Goal: Task Accomplishment & Management: Complete application form

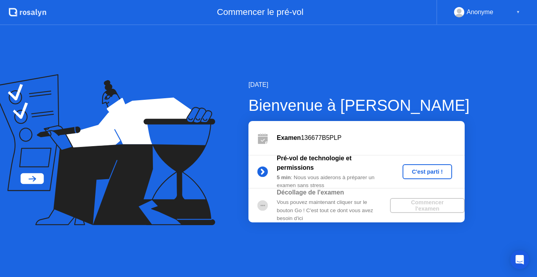
click at [443, 170] on div "C'est parti !" at bounding box center [428, 172] width 44 height 6
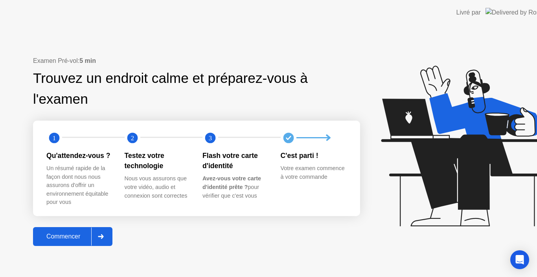
click at [428, 170] on icon at bounding box center [463, 146] width 164 height 161
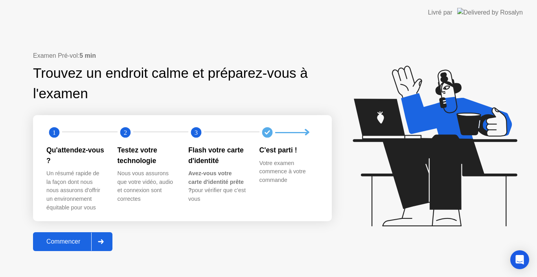
click at [69, 236] on button "Commencer" at bounding box center [72, 241] width 79 height 19
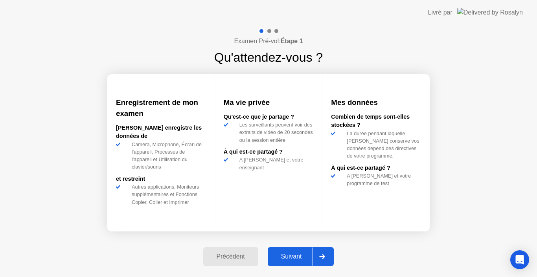
click at [302, 255] on div "Suivant" at bounding box center [291, 256] width 43 height 7
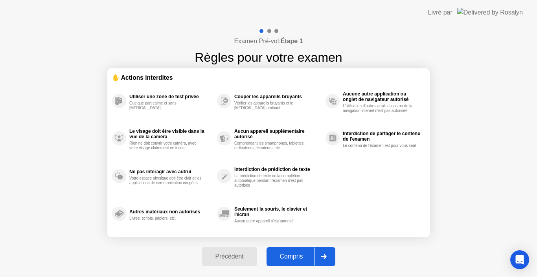
click at [273, 255] on div "Compris" at bounding box center [291, 256] width 45 height 7
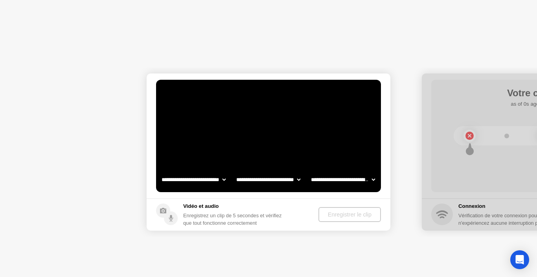
select select "**********"
select select "*******"
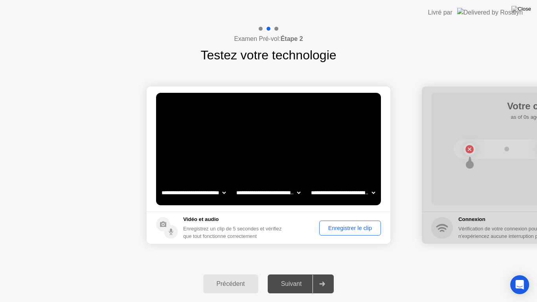
click at [344, 230] on div "Enregistrer le clip" at bounding box center [350, 228] width 56 height 6
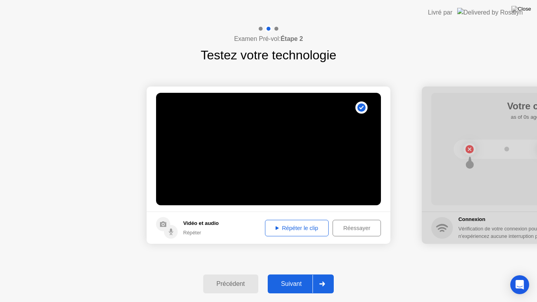
click at [309, 229] on div "Répéter le clip" at bounding box center [297, 228] width 58 height 6
click at [297, 277] on div "Suivant" at bounding box center [291, 283] width 43 height 7
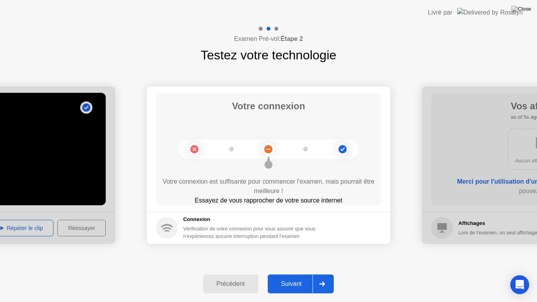
click at [297, 277] on div "Suivant" at bounding box center [291, 283] width 43 height 7
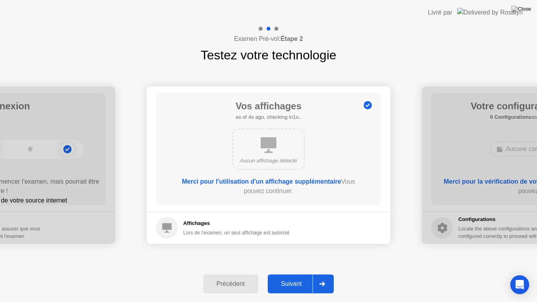
click at [297, 277] on div "Suivant" at bounding box center [291, 283] width 43 height 7
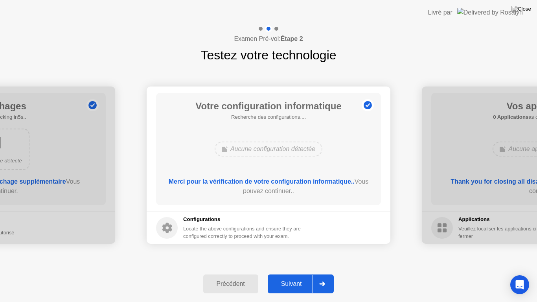
click at [297, 277] on div "Suivant" at bounding box center [291, 283] width 43 height 7
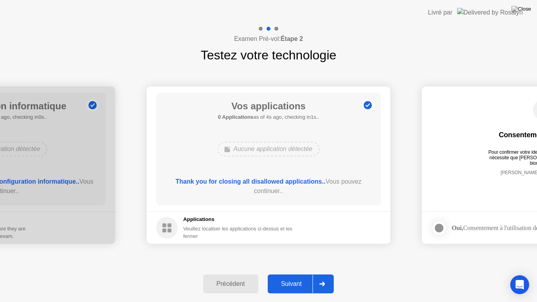
click at [297, 277] on div "Suivant" at bounding box center [291, 283] width 43 height 7
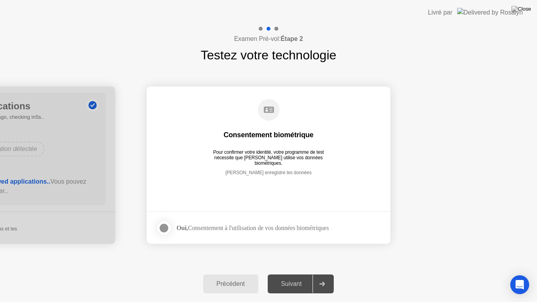
click at [169, 229] on div at bounding box center [163, 227] width 9 height 9
click at [298, 277] on div "Suivant" at bounding box center [291, 283] width 43 height 7
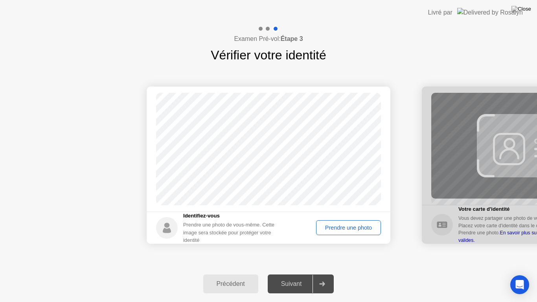
click at [337, 229] on div "Prendre une photo" at bounding box center [348, 227] width 59 height 6
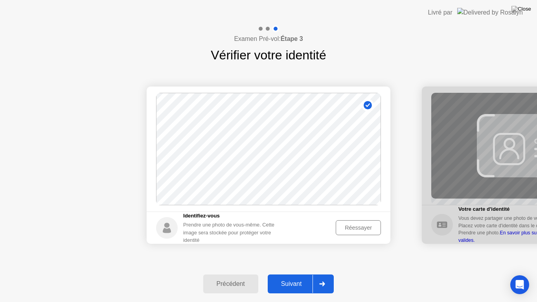
click at [342, 230] on div "Réessayer" at bounding box center [358, 227] width 40 height 6
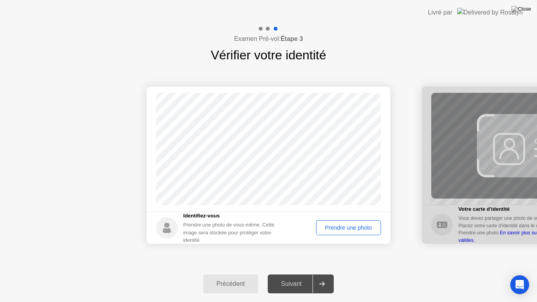
click at [342, 229] on div "Prendre une photo" at bounding box center [348, 227] width 59 height 6
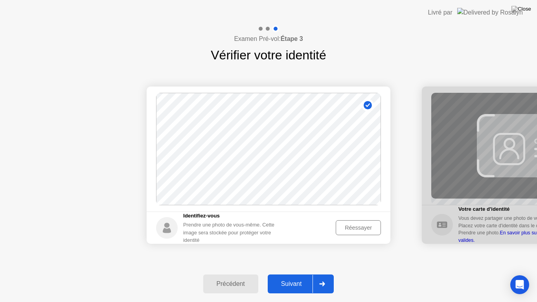
click at [294, 277] on div "Suivant" at bounding box center [291, 283] width 43 height 7
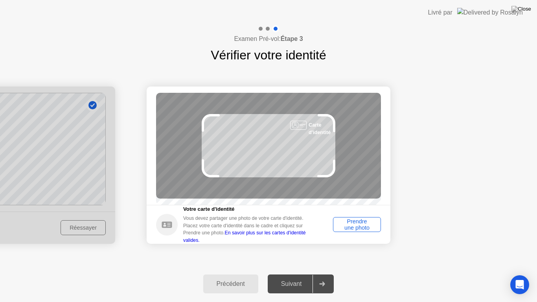
click at [344, 227] on div "Prendre une photo" at bounding box center [357, 224] width 42 height 13
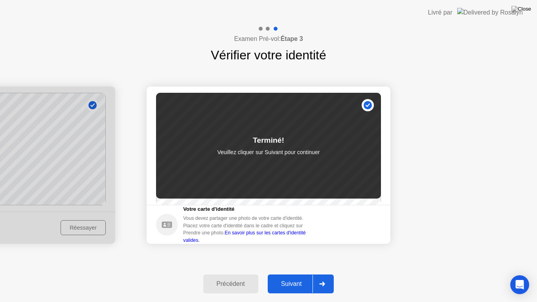
click at [295, 277] on div "Suivant" at bounding box center [291, 283] width 43 height 7
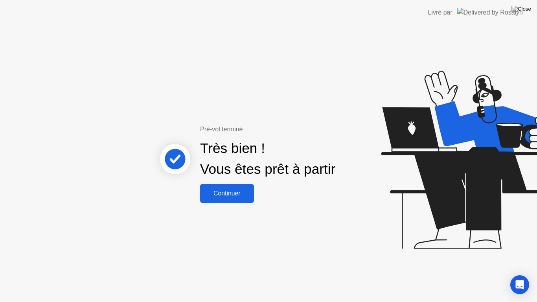
click at [230, 195] on div "Continuer" at bounding box center [226, 193] width 49 height 7
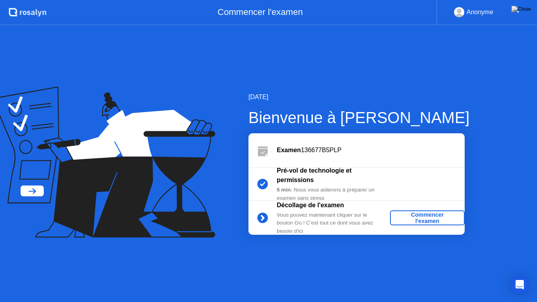
click at [409, 218] on div "Commencer l'examen" at bounding box center [427, 217] width 68 height 13
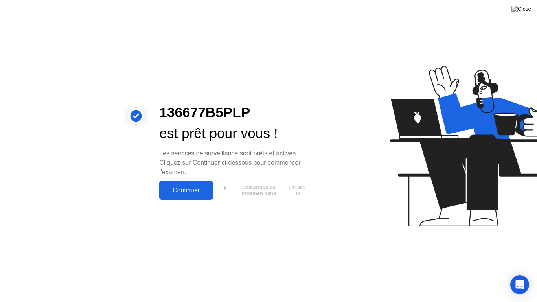
click at [183, 192] on div "Continuer" at bounding box center [186, 190] width 49 height 7
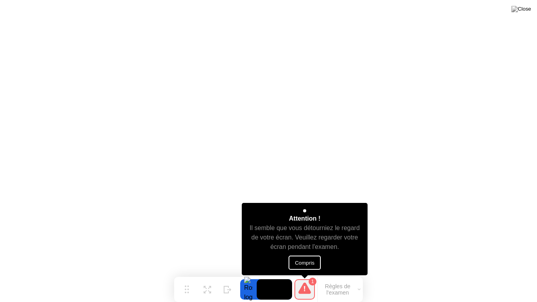
click at [299, 260] on button "Compris" at bounding box center [305, 262] width 32 height 14
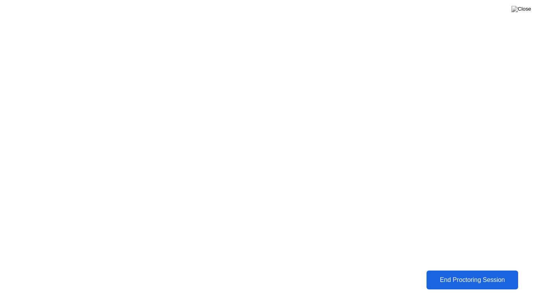
click at [494, 277] on div "End Proctoring Session" at bounding box center [472, 279] width 87 height 7
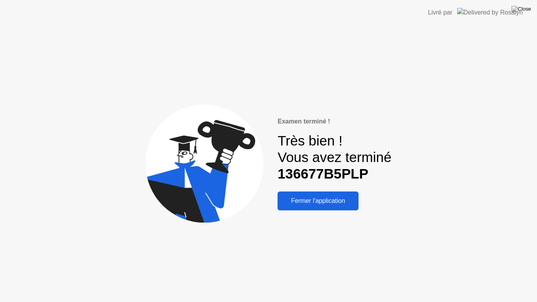
click at [309, 202] on div "Fermer l'application" at bounding box center [318, 200] width 76 height 7
